Goal: Find specific page/section: Find specific page/section

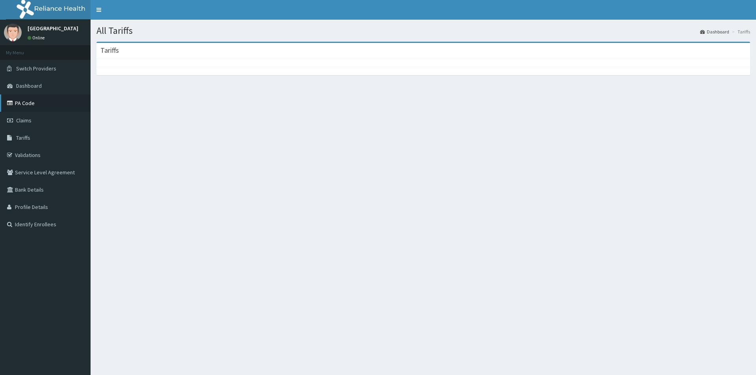
click at [32, 105] on link "PA Code" at bounding box center [45, 102] width 91 height 17
click at [141, 50] on div "Tariffs" at bounding box center [423, 51] width 654 height 16
click at [120, 52] on div "Tariffs" at bounding box center [423, 51] width 654 height 16
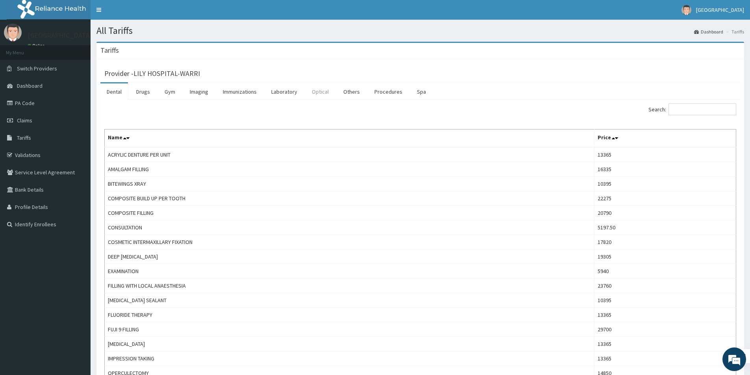
click at [322, 92] on link "Optical" at bounding box center [321, 91] width 30 height 17
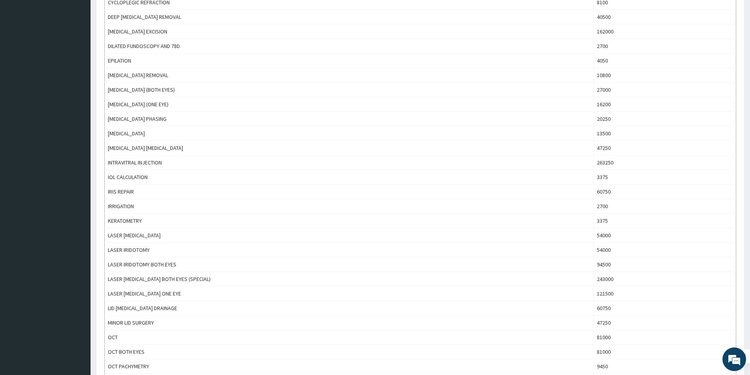
scroll to position [274, 0]
